Goal: Transaction & Acquisition: Download file/media

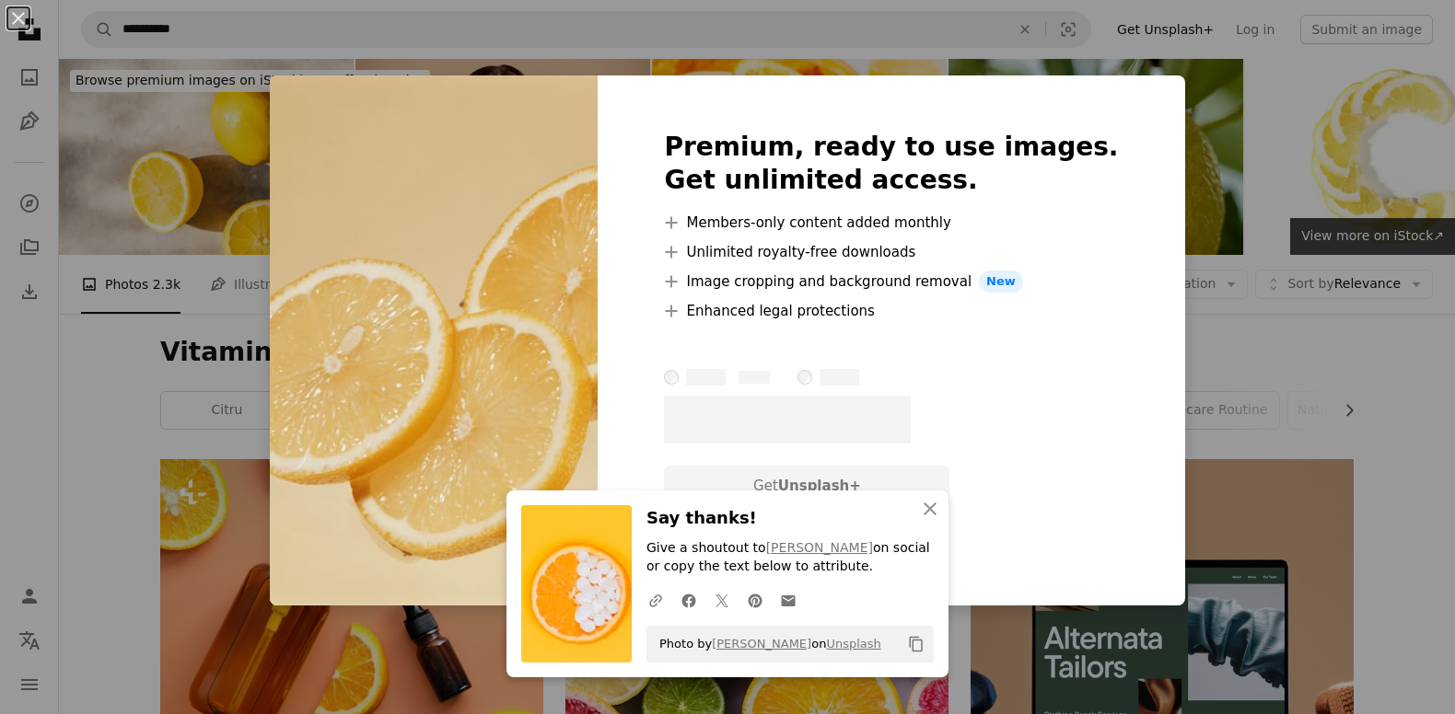
scroll to position [981, 0]
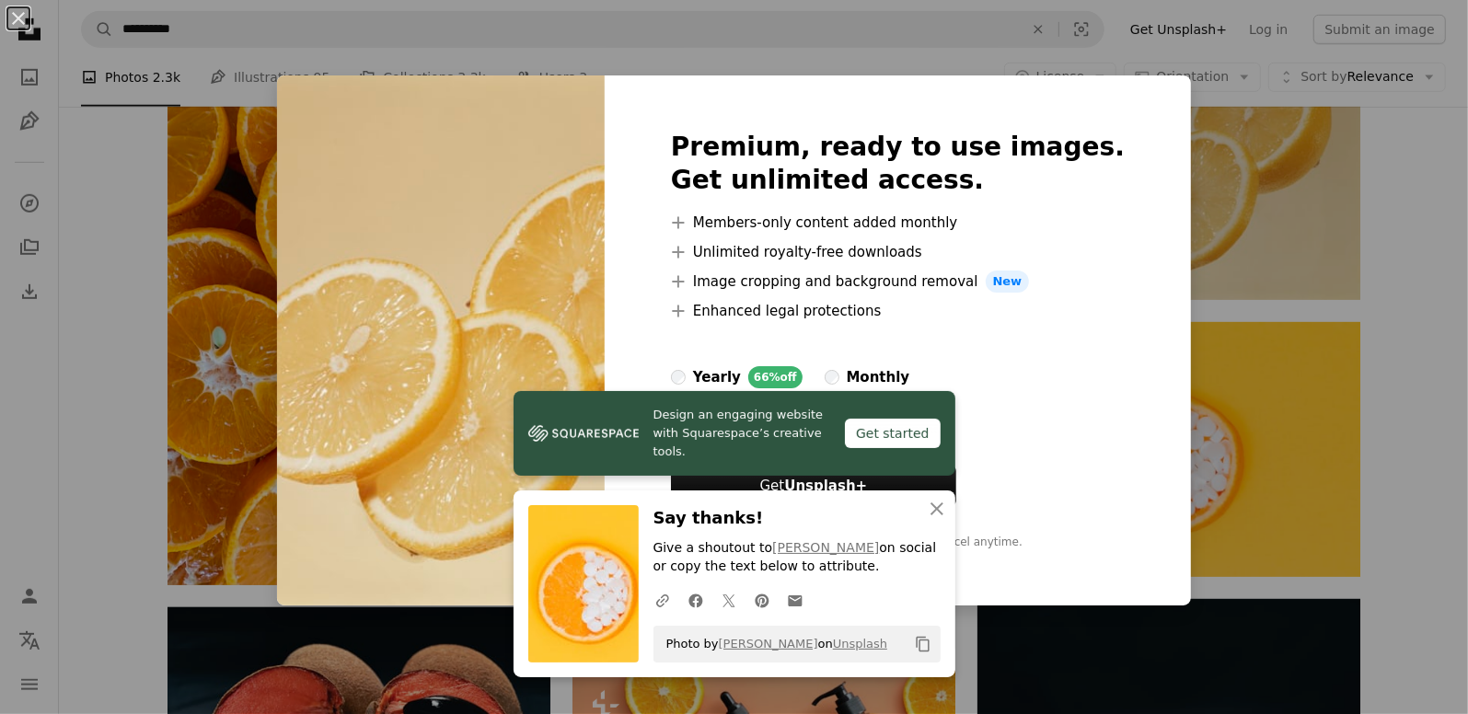
drag, startPoint x: 1445, startPoint y: 235, endPoint x: 1417, endPoint y: 230, distance: 28.9
click at [1429, 234] on div "An X shape Premium, ready to use images. Get unlimited access. A plus sign Memb…" at bounding box center [734, 357] width 1468 height 714
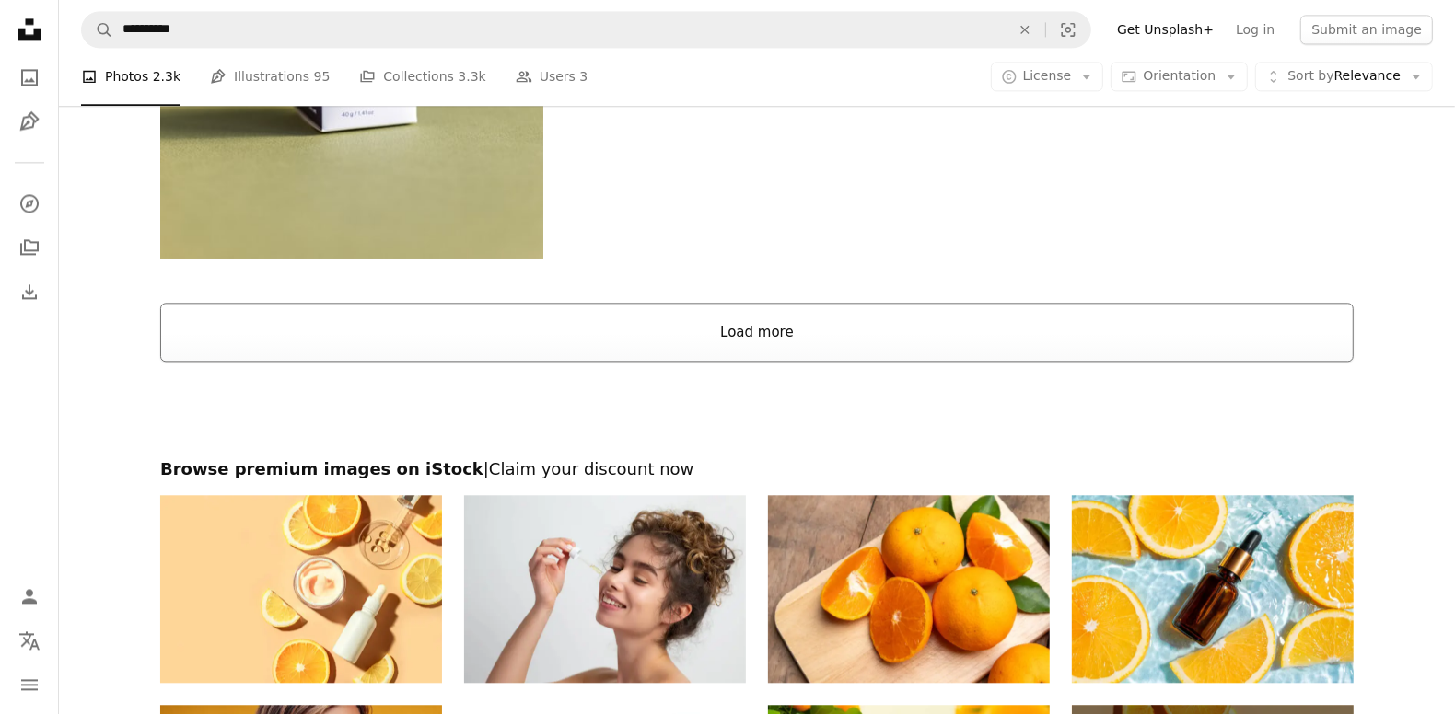
scroll to position [3683, 0]
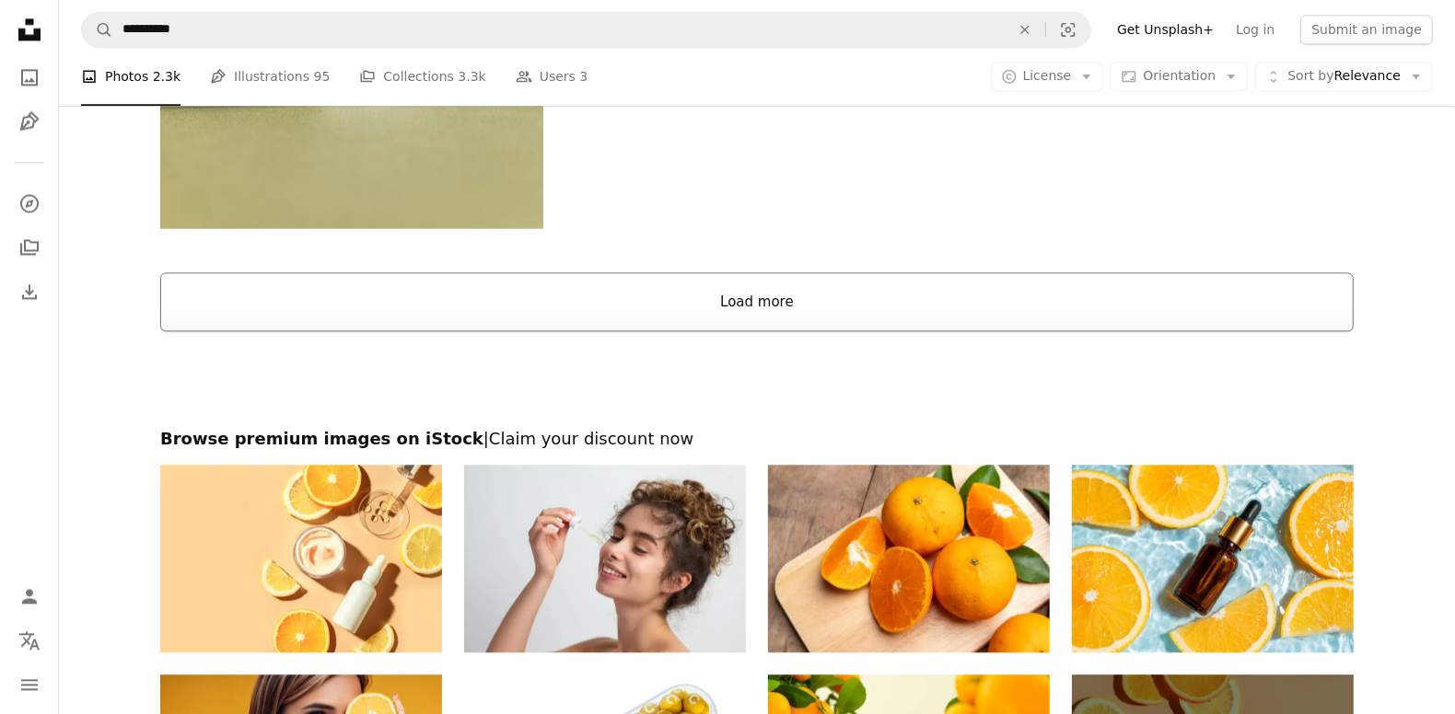
click at [808, 295] on button "Load more" at bounding box center [756, 302] width 1193 height 59
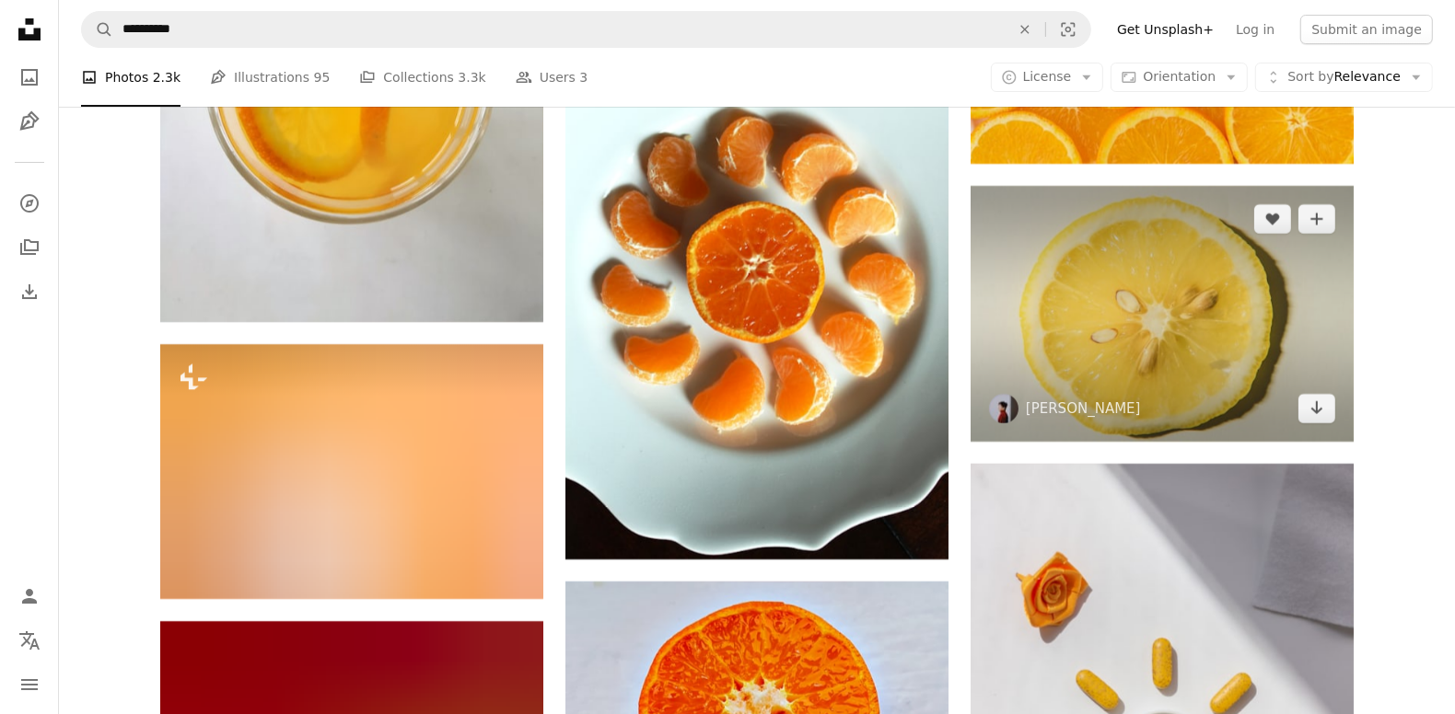
scroll to position [5769, 0]
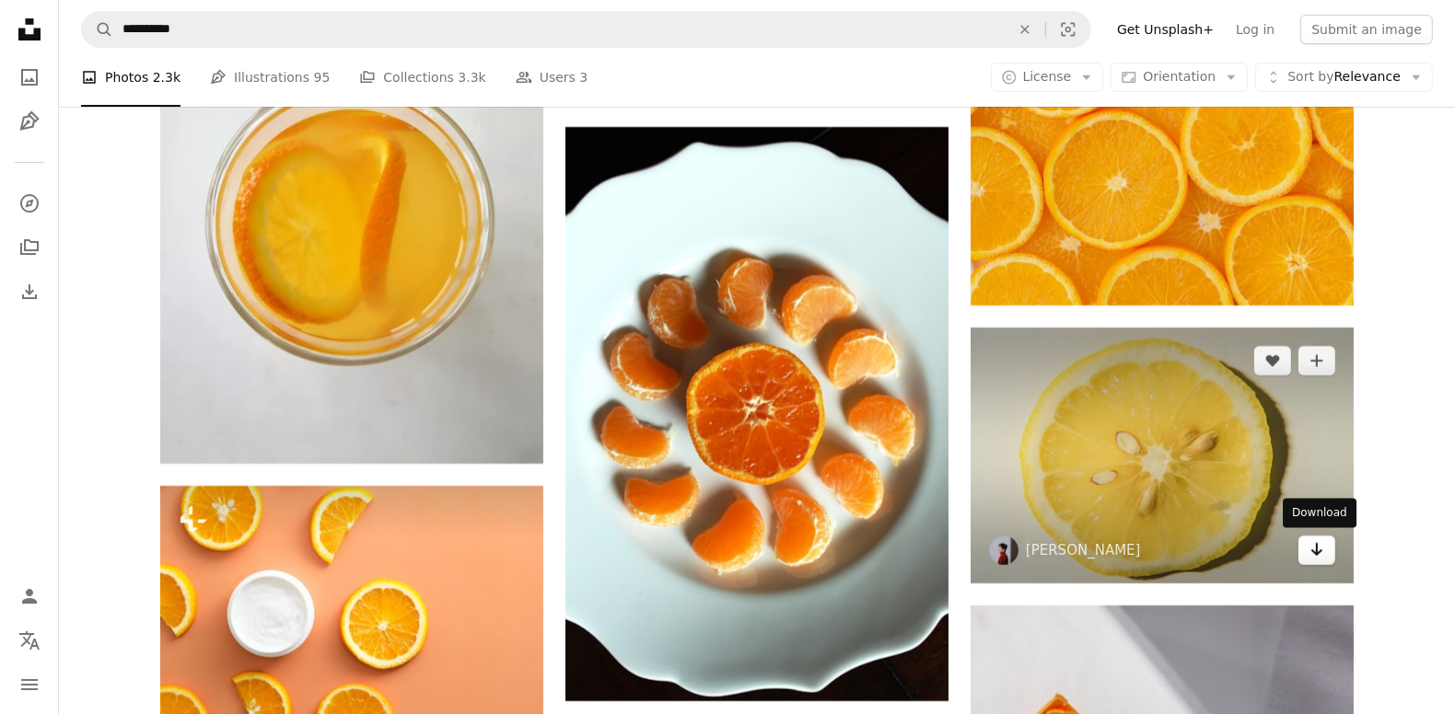
click at [1322, 555] on icon "Arrow pointing down" at bounding box center [1316, 550] width 15 height 22
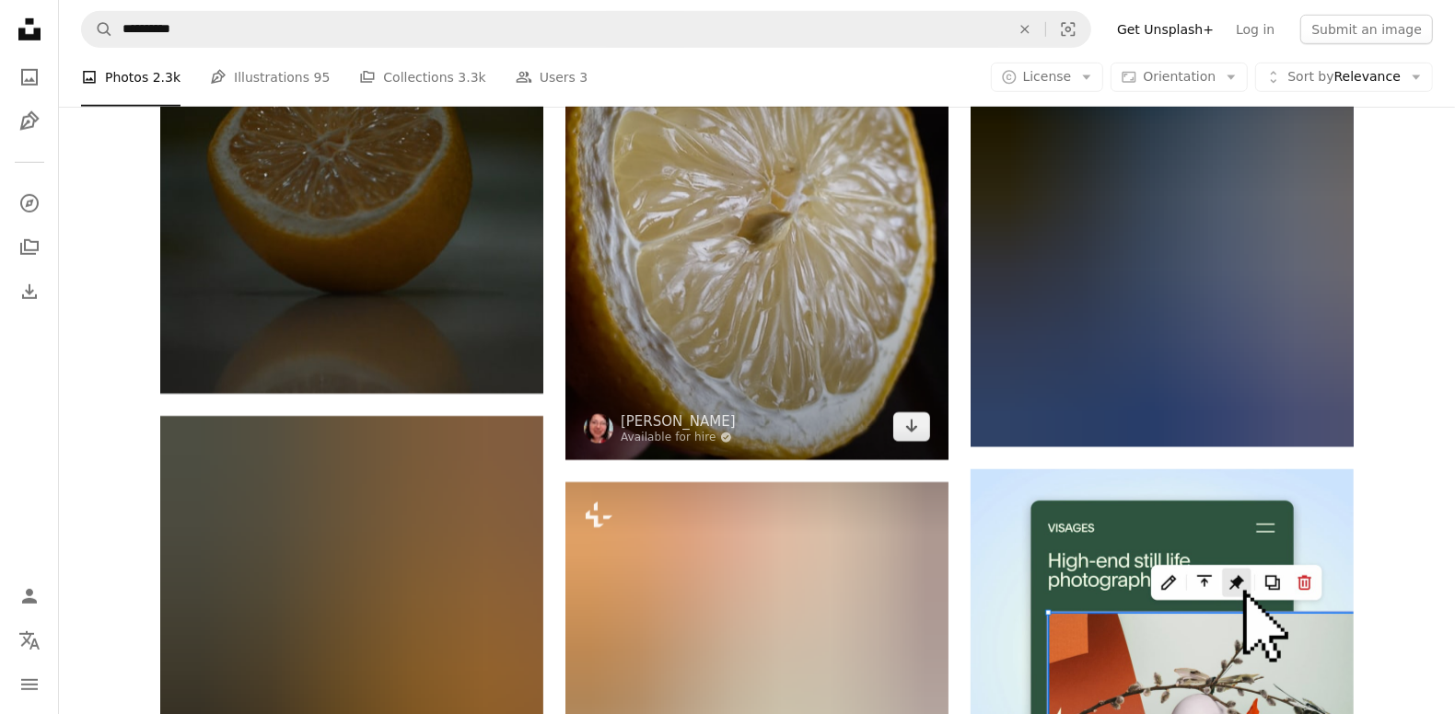
scroll to position [7119, 0]
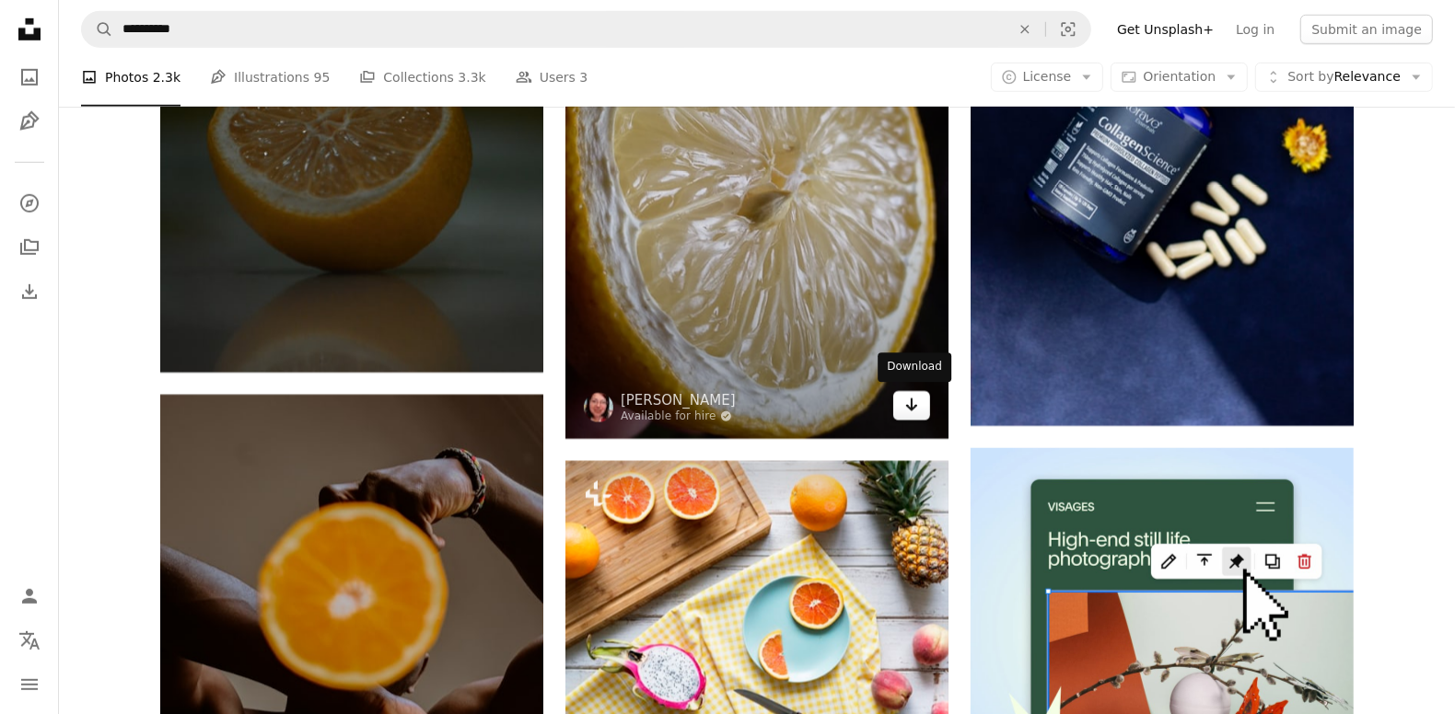
click at [916, 397] on icon "Arrow pointing down" at bounding box center [911, 405] width 15 height 22
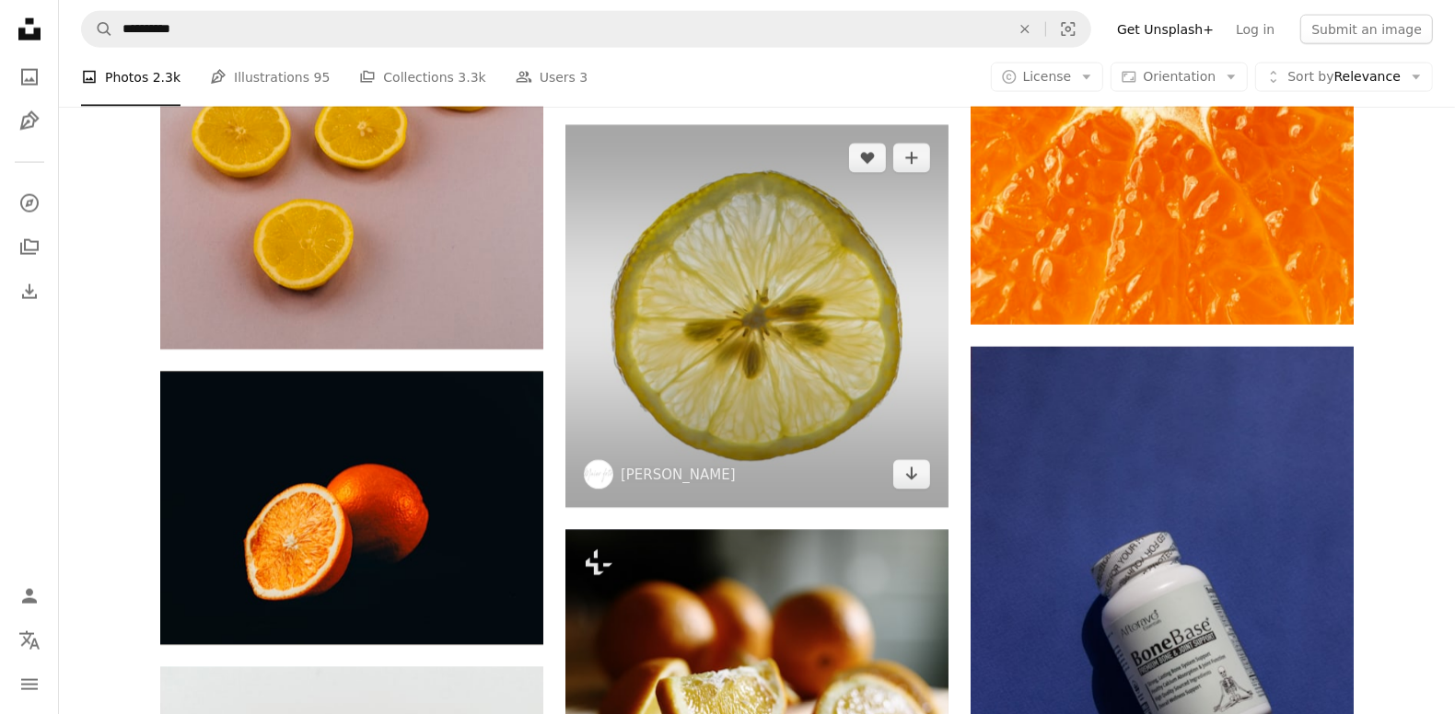
scroll to position [8346, 0]
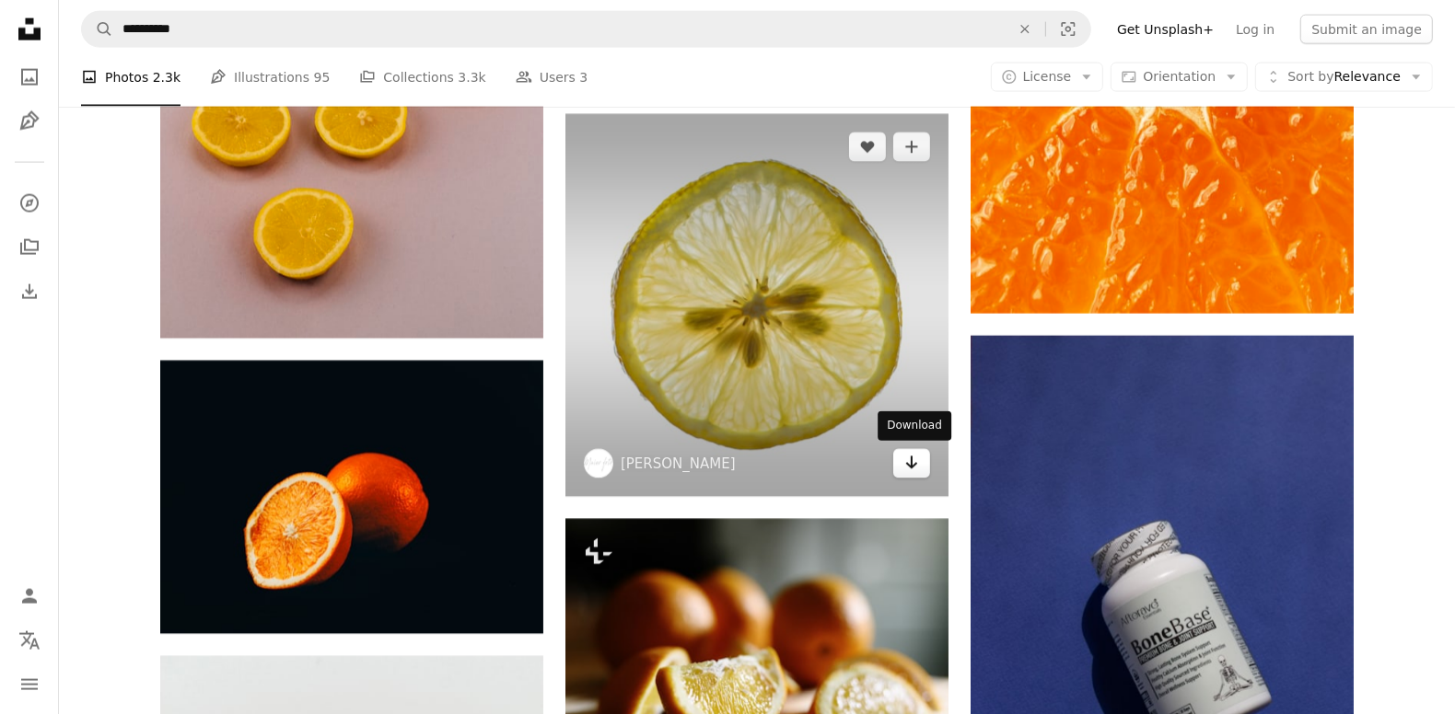
click at [917, 458] on icon "Arrow pointing down" at bounding box center [911, 463] width 15 height 22
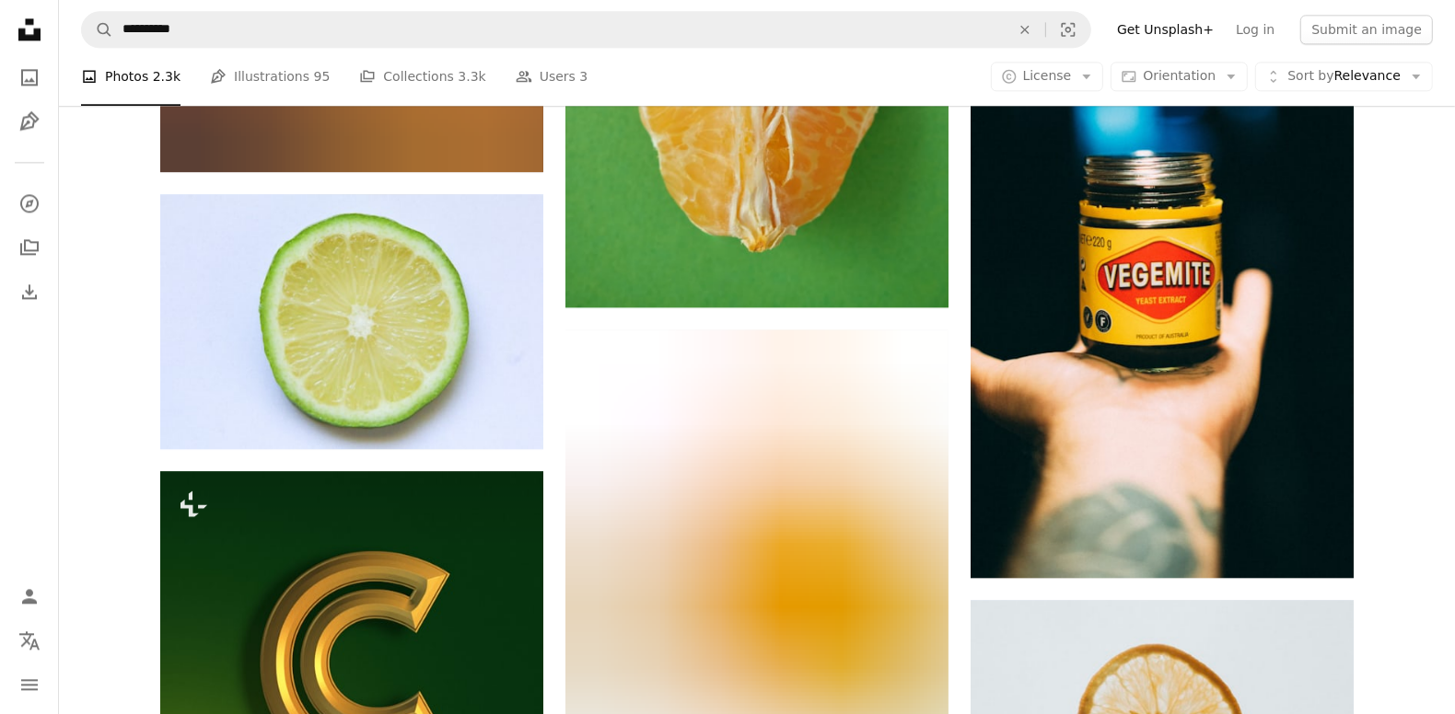
scroll to position [15773, 0]
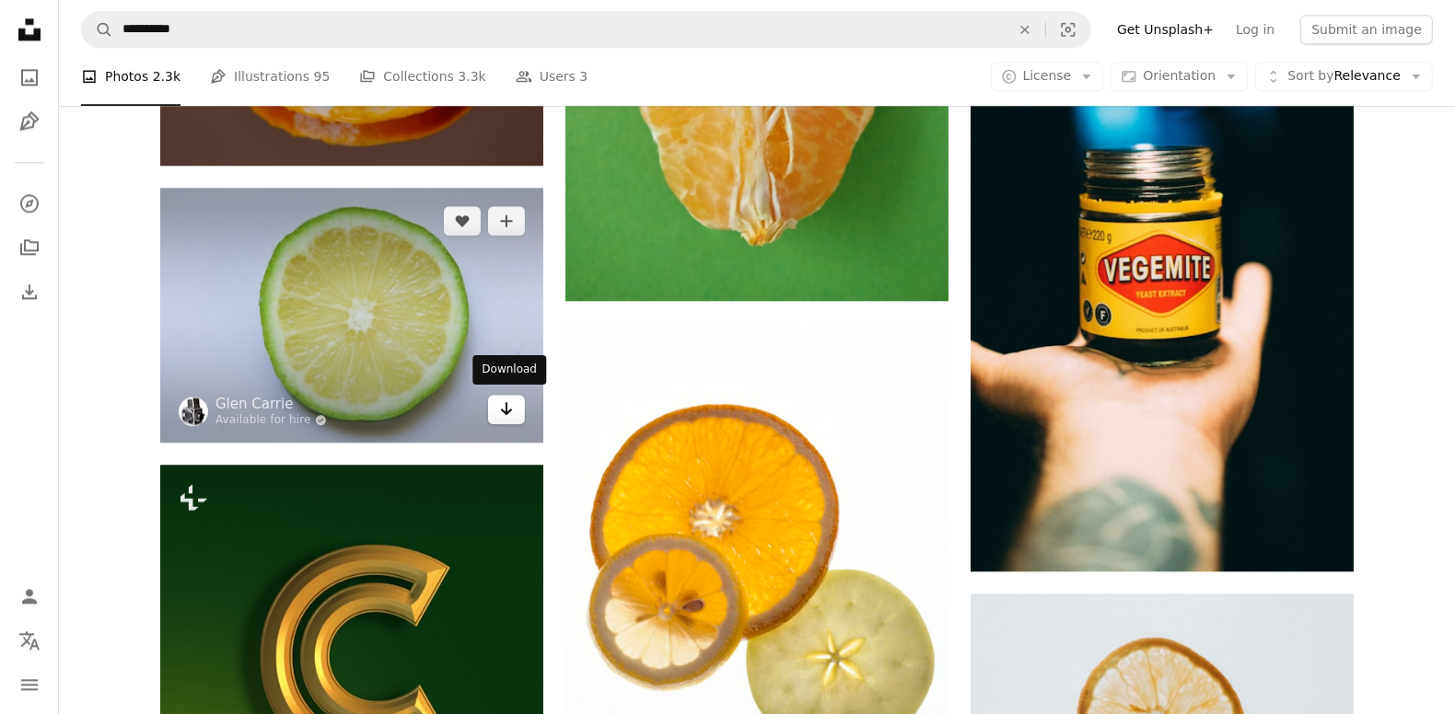
click at [493, 415] on link "Arrow pointing down" at bounding box center [506, 409] width 37 height 29
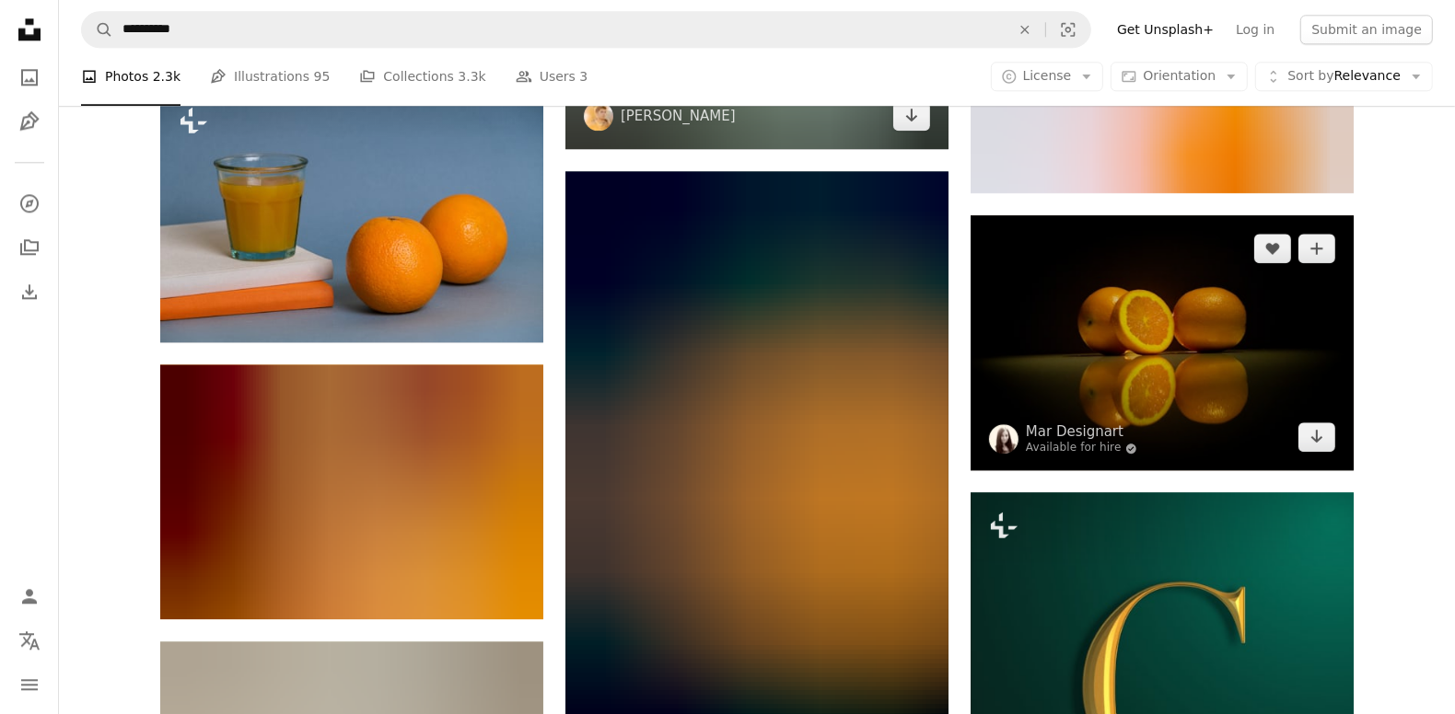
scroll to position [28049, 0]
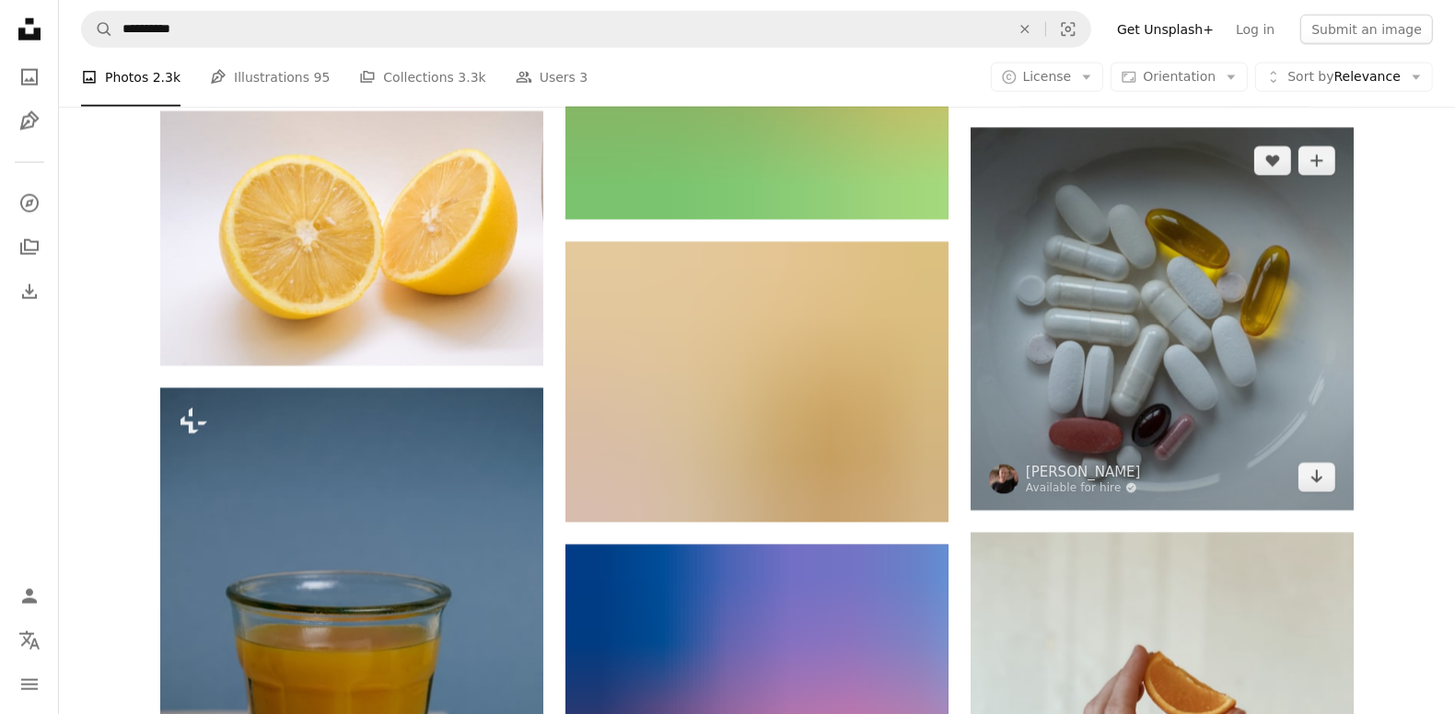
scroll to position [37929, 0]
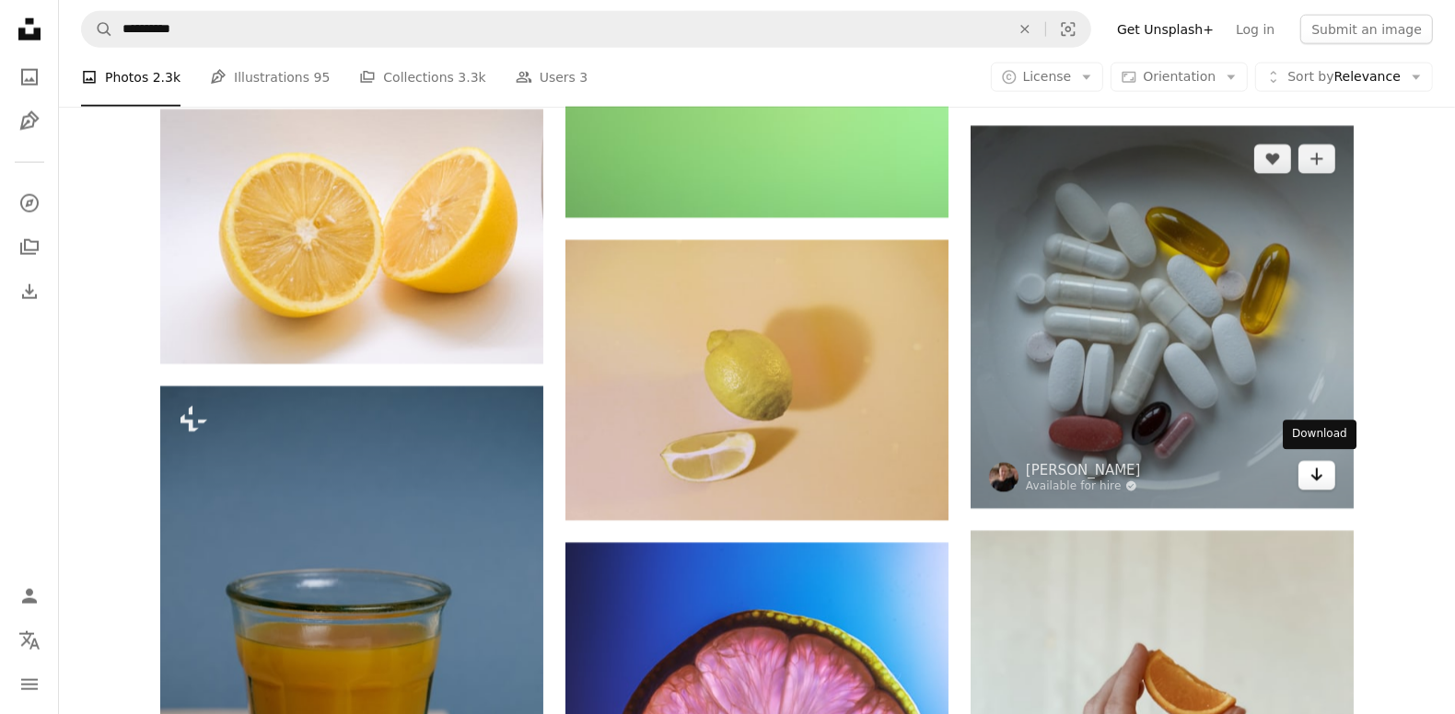
click at [1318, 474] on icon "Download" at bounding box center [1317, 475] width 12 height 13
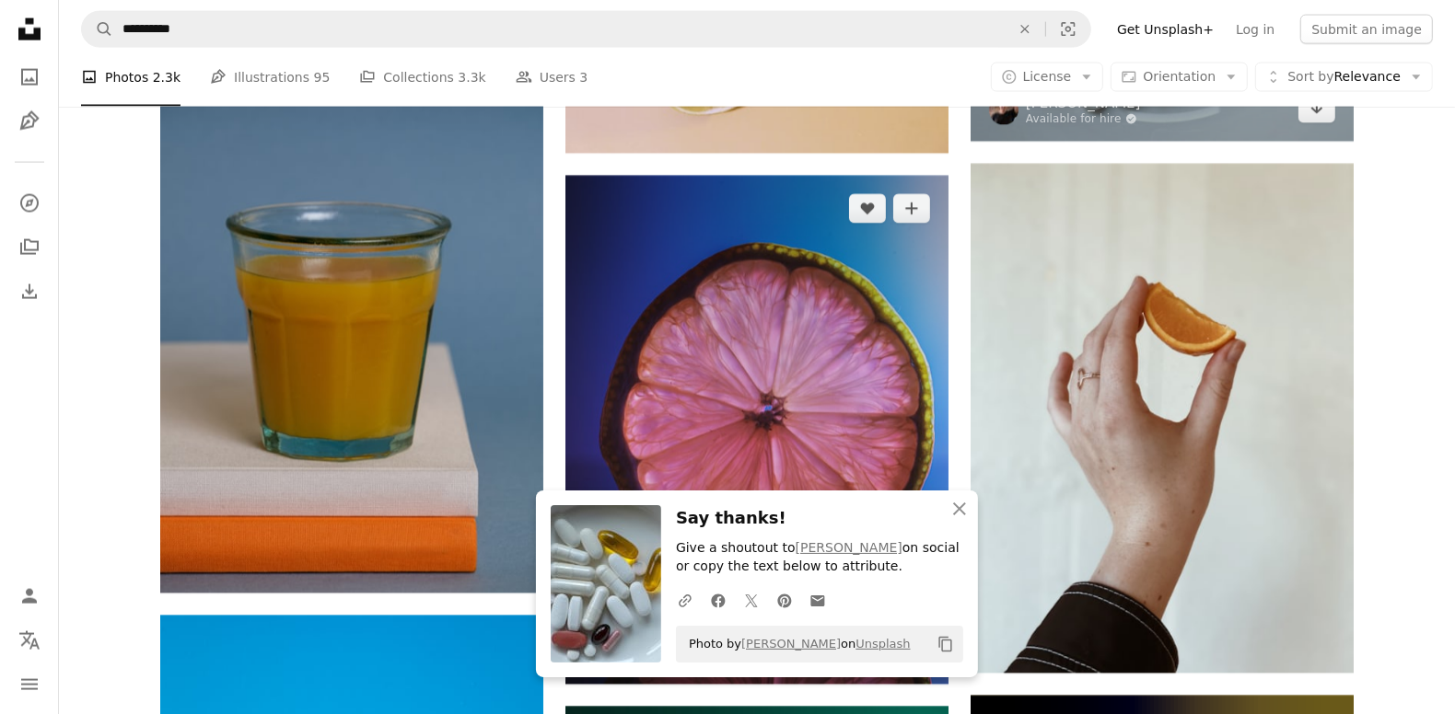
scroll to position [38297, 0]
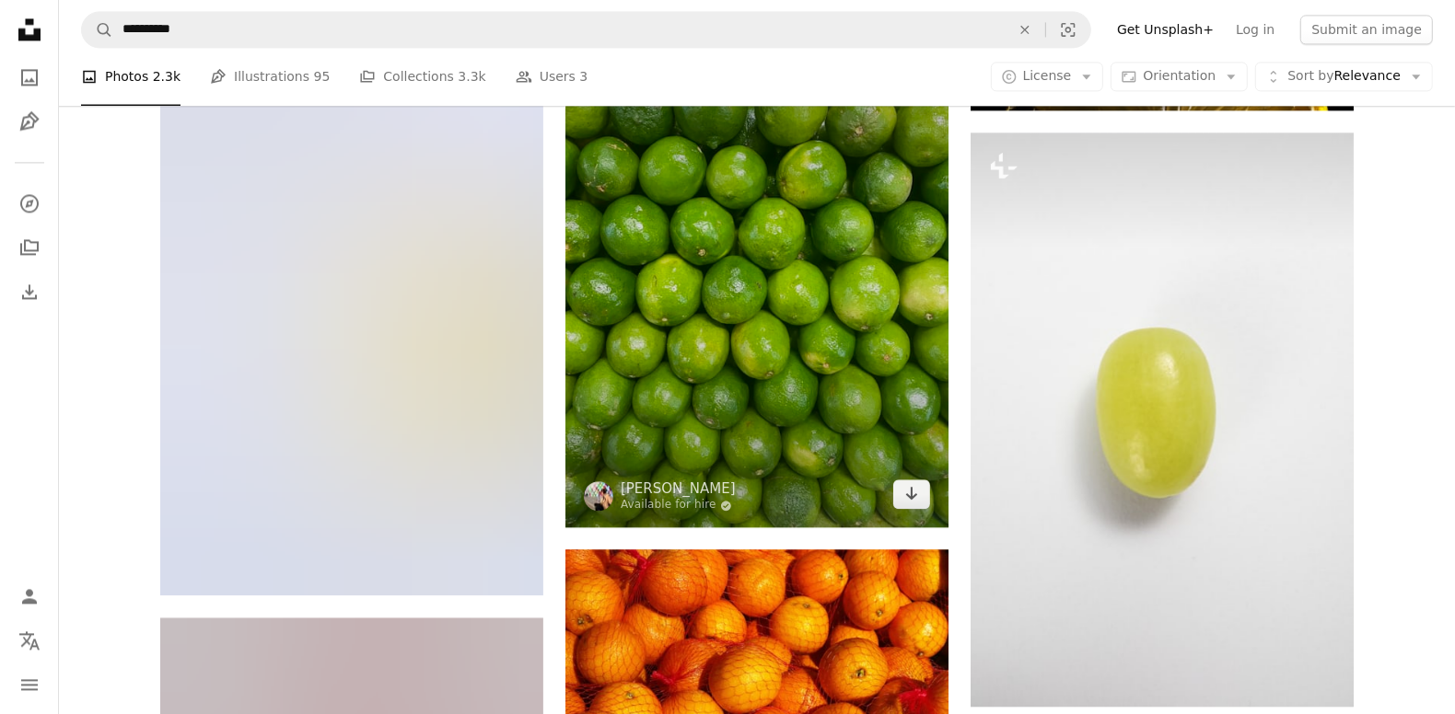
scroll to position [39403, 0]
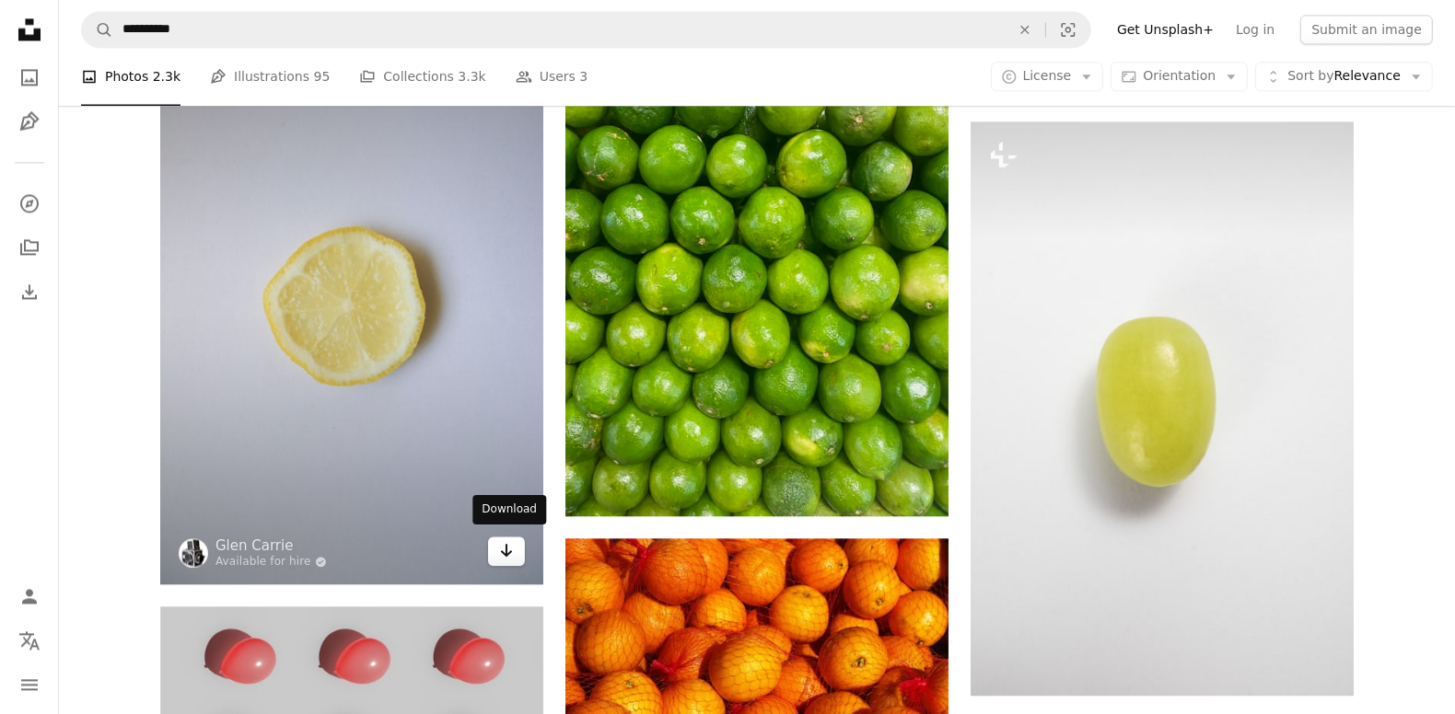
click at [516, 548] on link "Arrow pointing down" at bounding box center [506, 551] width 37 height 29
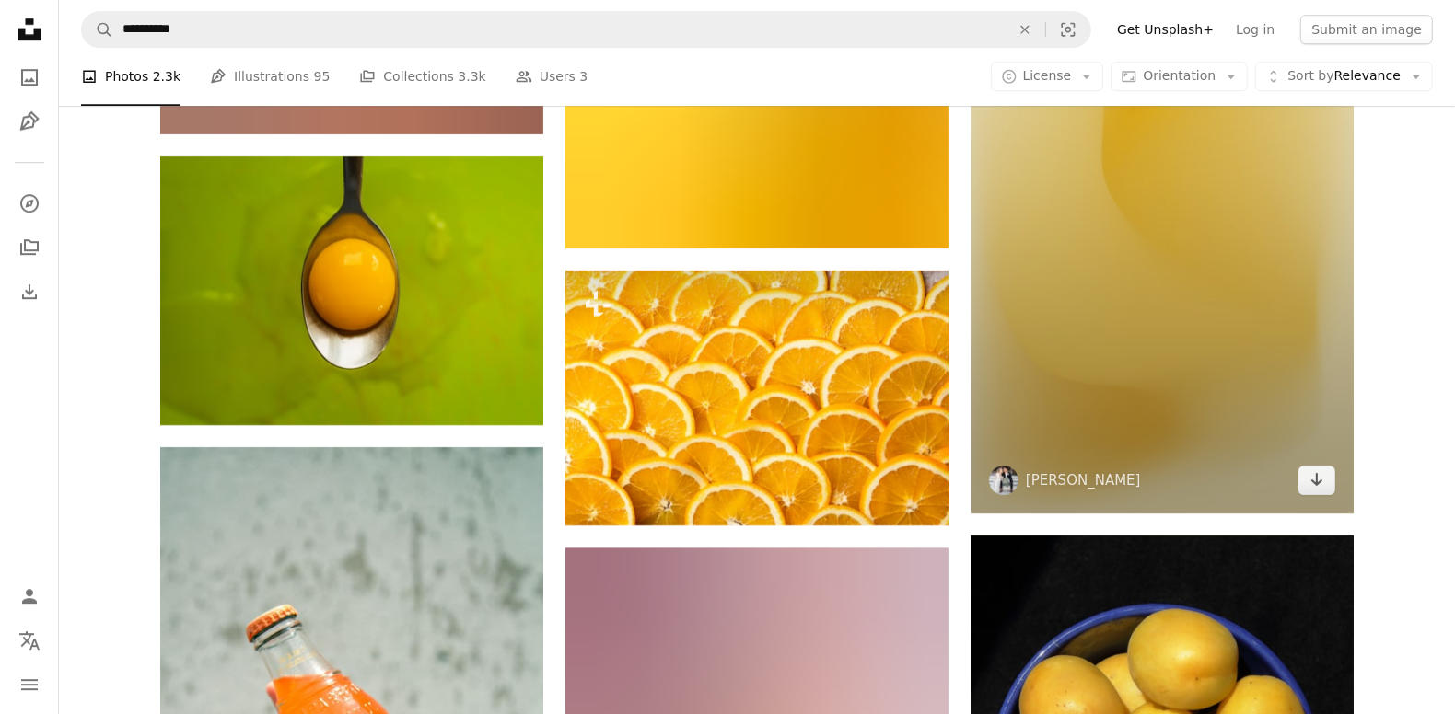
scroll to position [40753, 0]
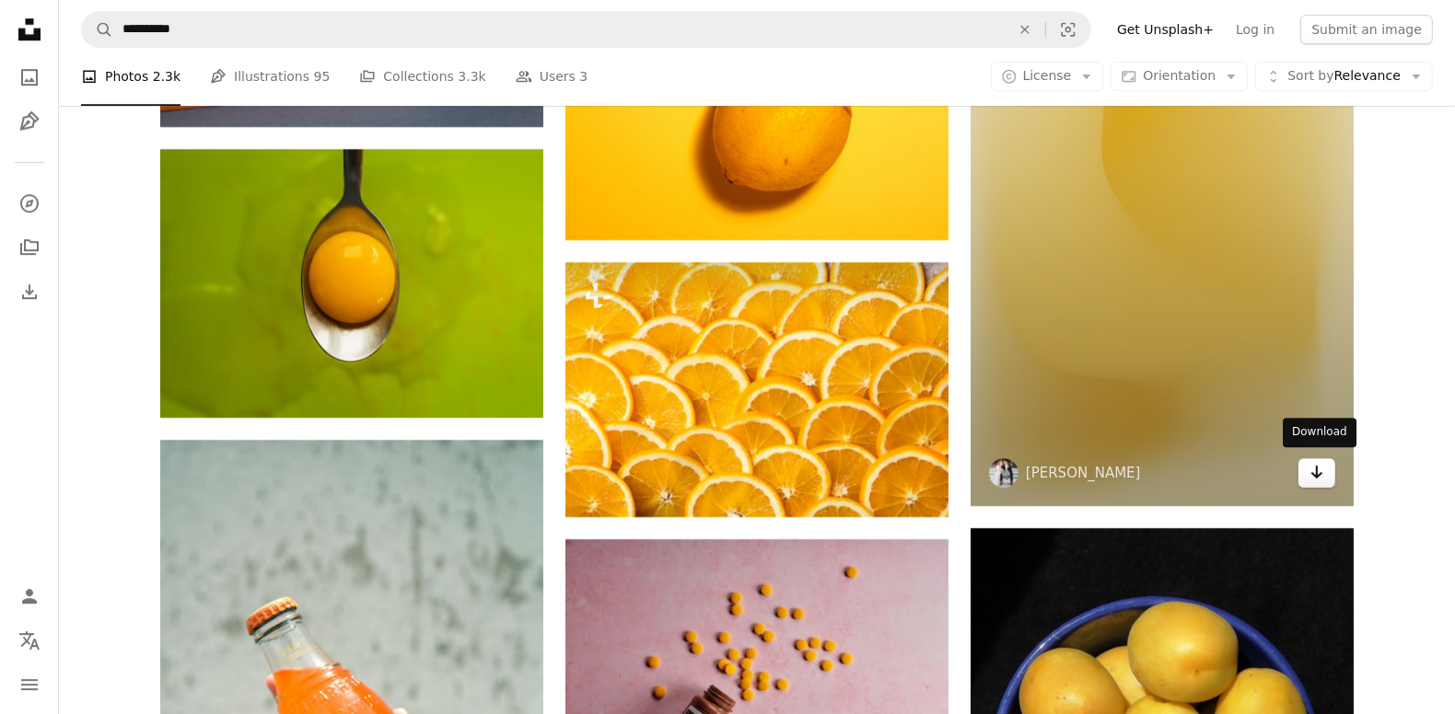
click at [1322, 479] on icon "Arrow pointing down" at bounding box center [1316, 472] width 15 height 22
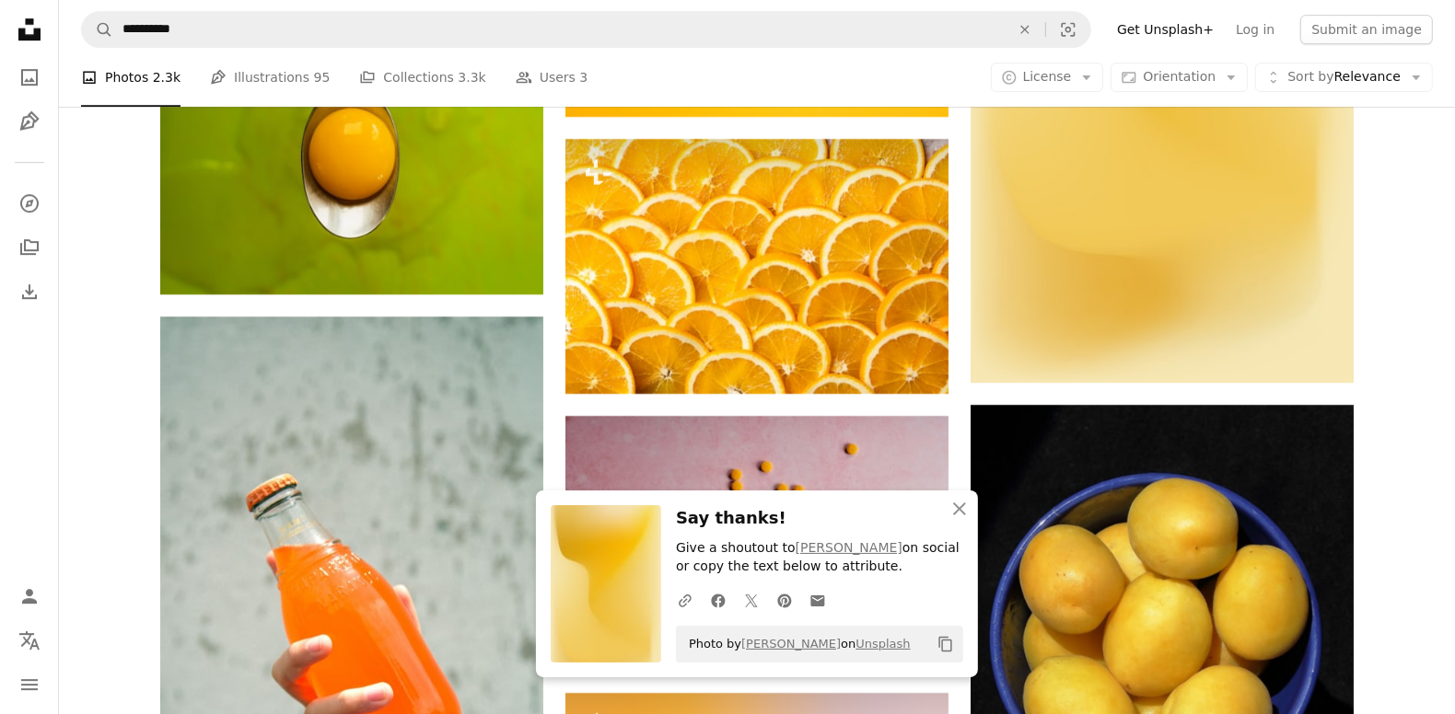
scroll to position [40875, 0]
